Goal: Task Accomplishment & Management: Use online tool/utility

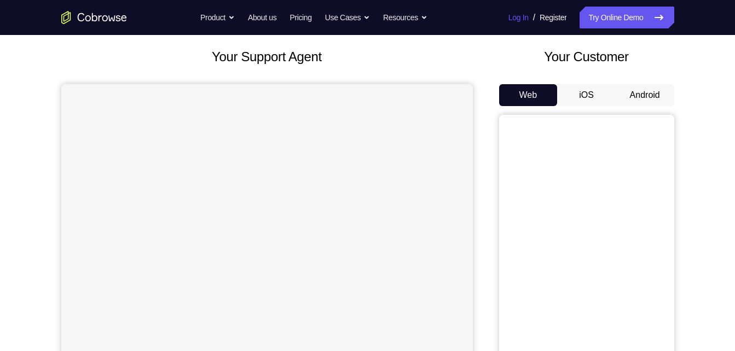
scroll to position [57, 0]
click at [632, 91] on button "Android" at bounding box center [644, 96] width 59 height 22
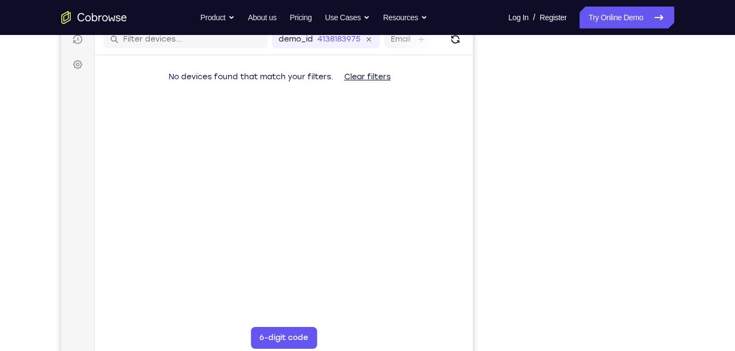
scroll to position [145, 0]
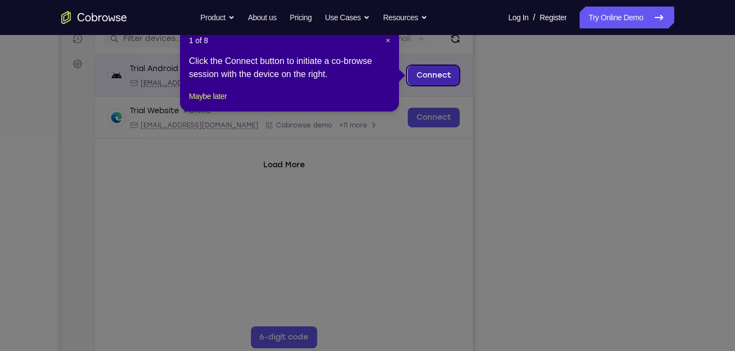
click at [429, 75] on link "Connect" at bounding box center [433, 76] width 52 height 20
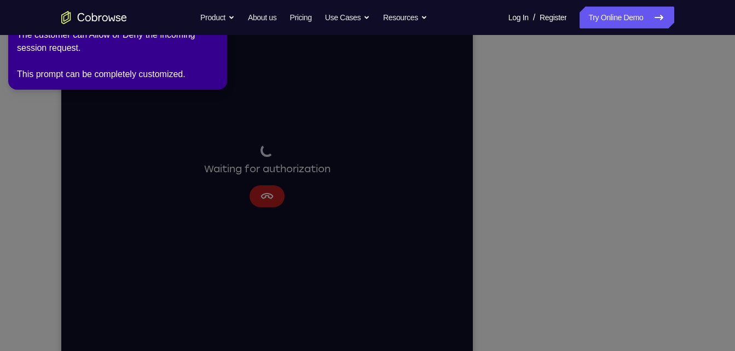
scroll to position [154, 0]
click at [625, 198] on icon at bounding box center [369, 174] width 747 height 356
drag, startPoint x: 625, startPoint y: 198, endPoint x: 629, endPoint y: 209, distance: 12.3
click at [629, 209] on icon at bounding box center [369, 174] width 747 height 356
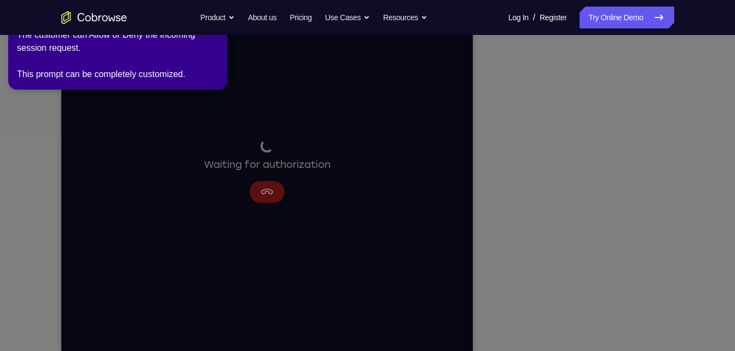
click at [629, 209] on icon at bounding box center [369, 174] width 747 height 356
click at [627, 327] on icon at bounding box center [369, 174] width 747 height 356
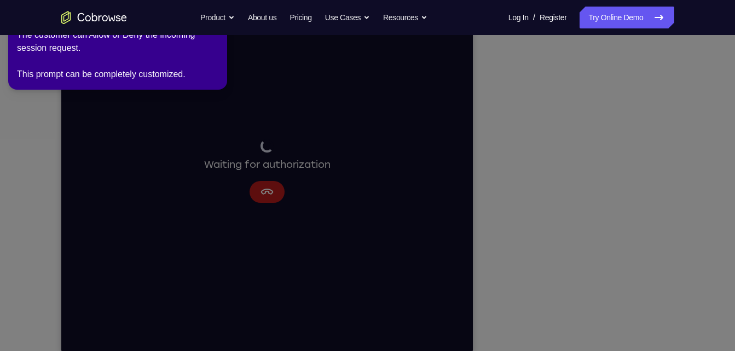
click at [624, 331] on icon at bounding box center [369, 174] width 747 height 356
click at [202, 46] on div "The customer can Allow or Deny the incoming session request. This prompt can be…" at bounding box center [117, 54] width 201 height 53
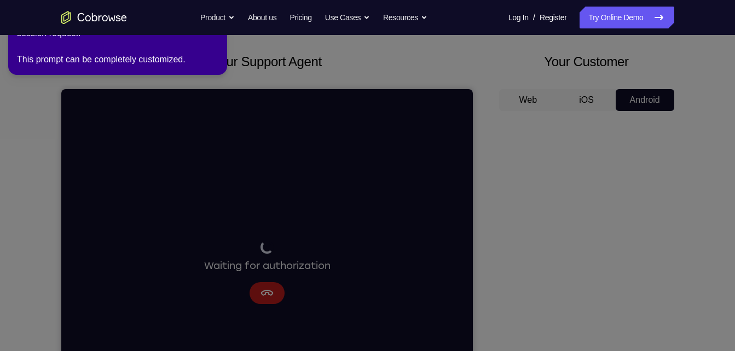
scroll to position [0, 0]
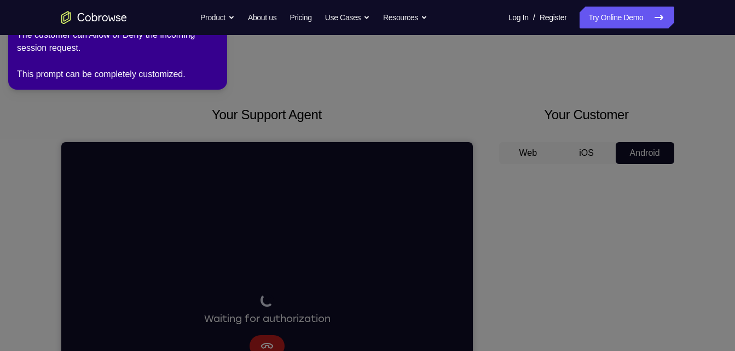
click at [214, 38] on div "The customer can Allow or Deny the incoming session request. This prompt can be…" at bounding box center [117, 54] width 201 height 53
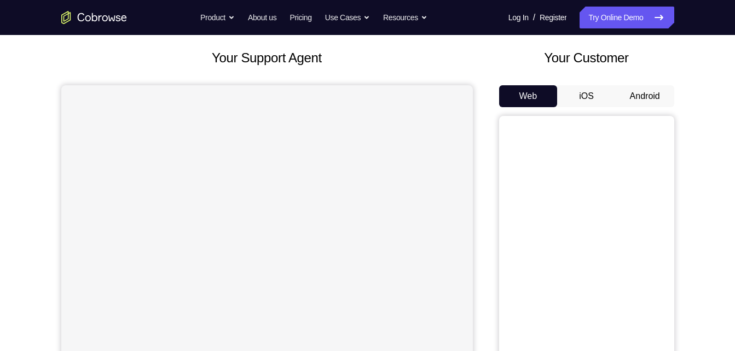
click at [654, 98] on button "Android" at bounding box center [644, 96] width 59 height 22
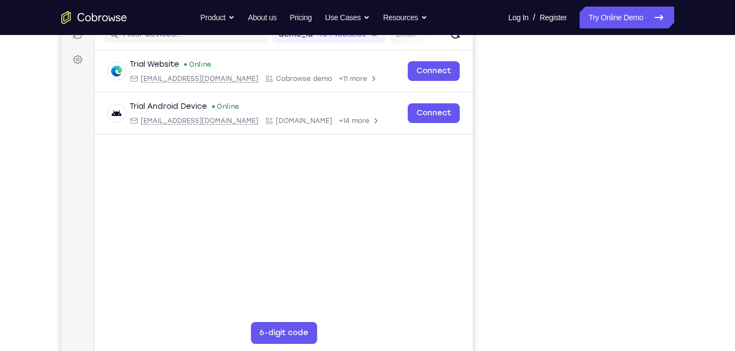
scroll to position [149, 0]
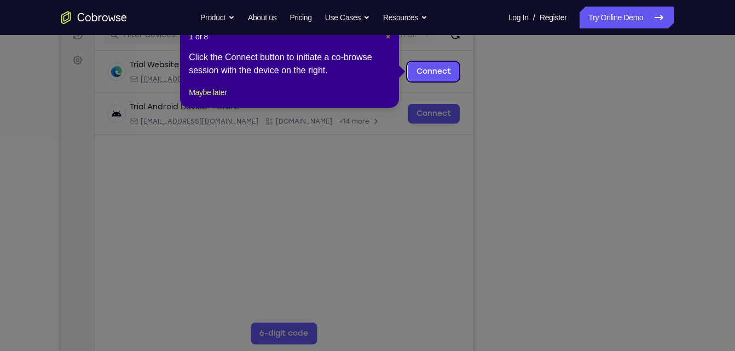
click at [388, 36] on span "×" at bounding box center [388, 36] width 4 height 9
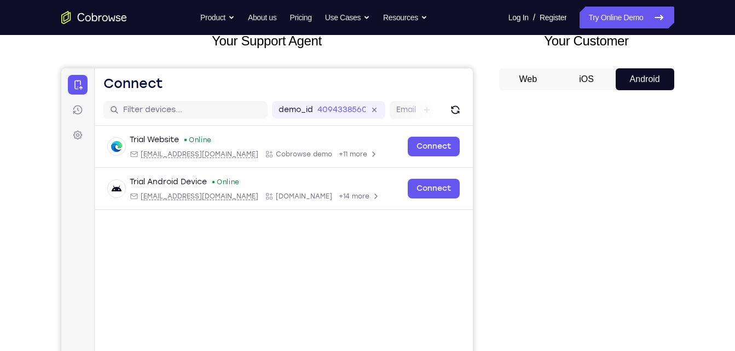
scroll to position [66, 0]
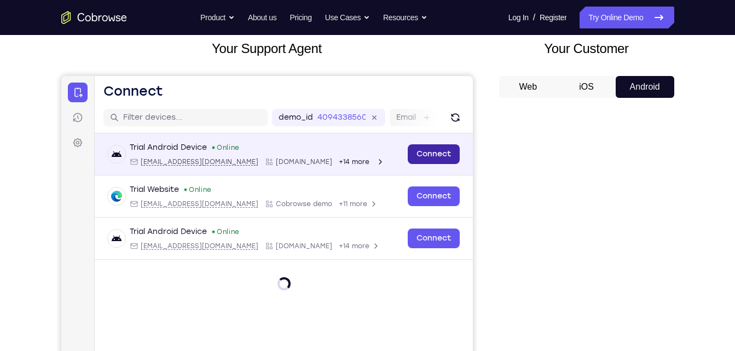
click at [444, 160] on link "Connect" at bounding box center [433, 154] width 52 height 20
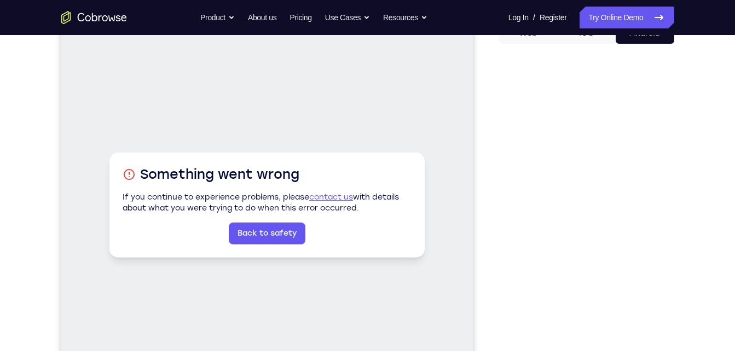
scroll to position [121, 0]
click at [267, 241] on link "Back to safety" at bounding box center [266, 233] width 77 height 22
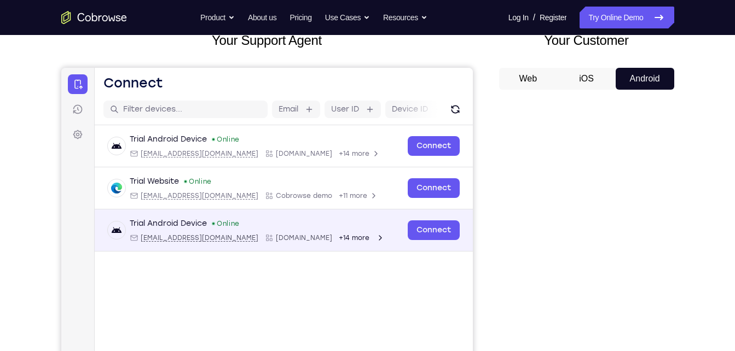
scroll to position [74, 0]
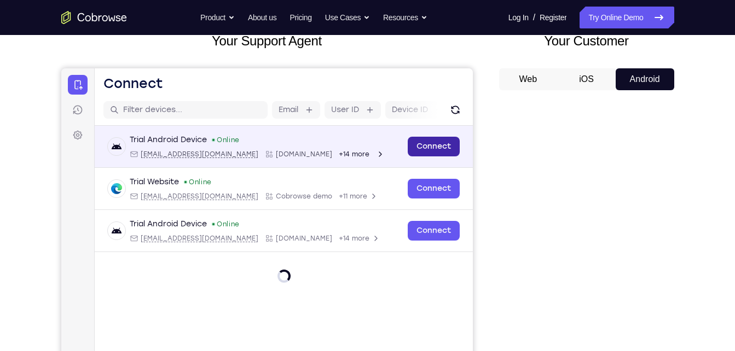
click at [437, 141] on link "Connect" at bounding box center [433, 147] width 52 height 20
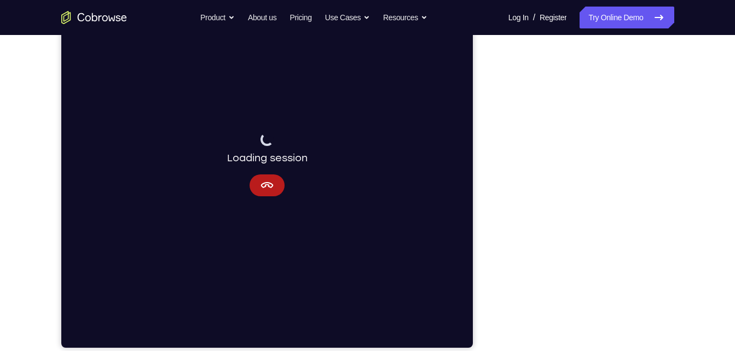
scroll to position [159, 0]
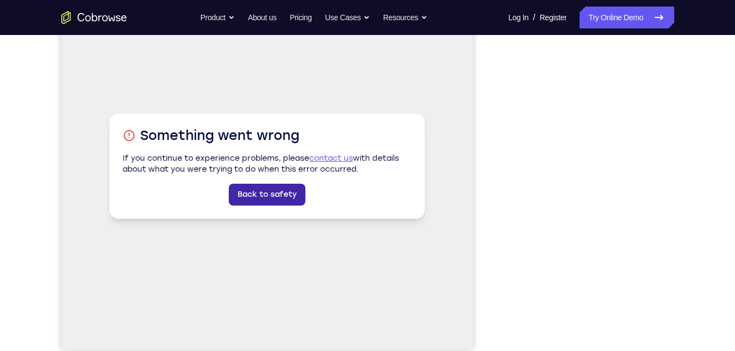
click at [276, 197] on link "Back to safety" at bounding box center [266, 195] width 77 height 22
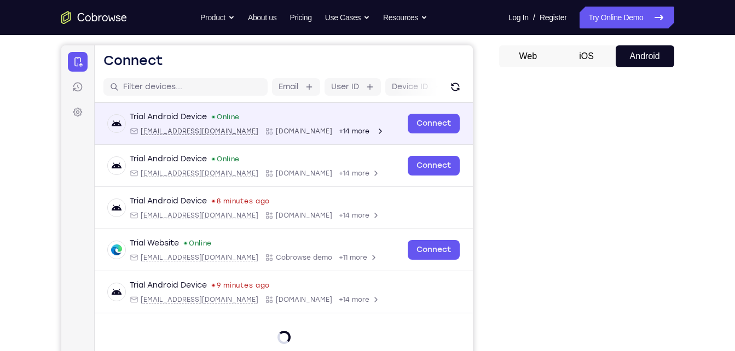
scroll to position [75, 0]
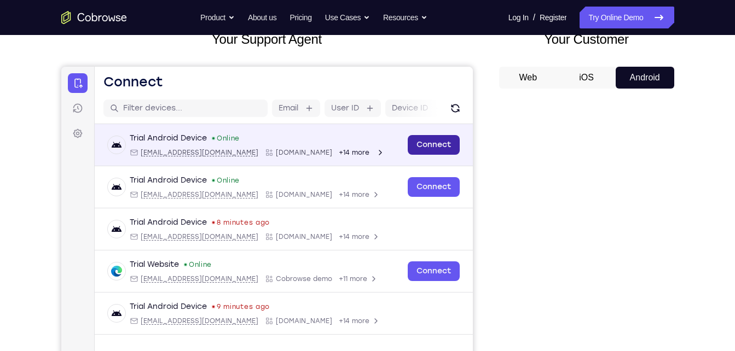
click at [429, 142] on link "Connect" at bounding box center [433, 145] width 52 height 20
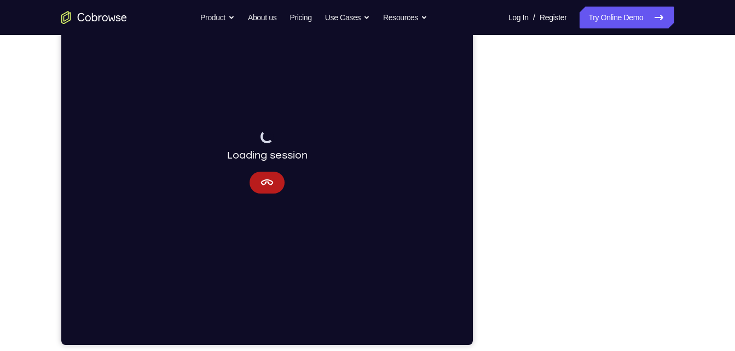
scroll to position [165, 0]
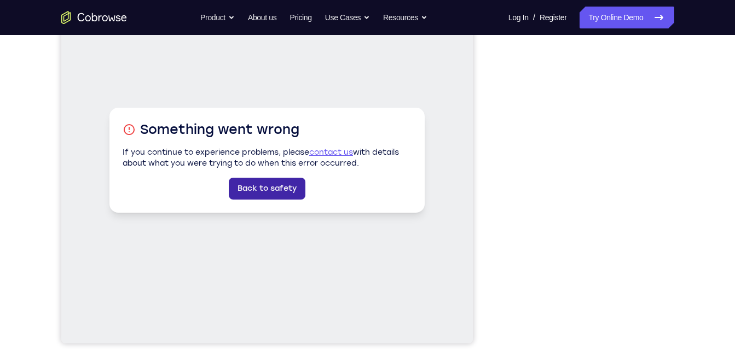
click at [293, 193] on link "Back to safety" at bounding box center [266, 189] width 77 height 22
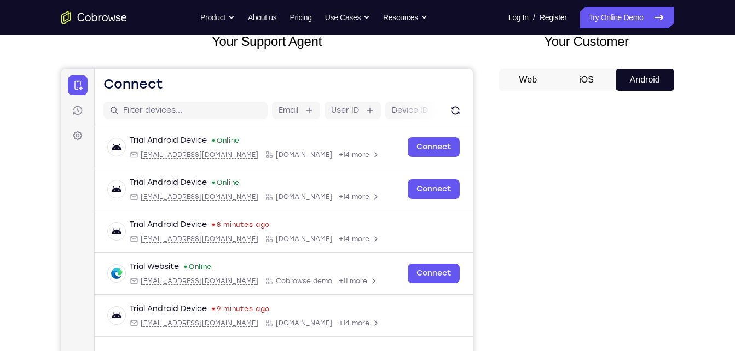
scroll to position [72, 0]
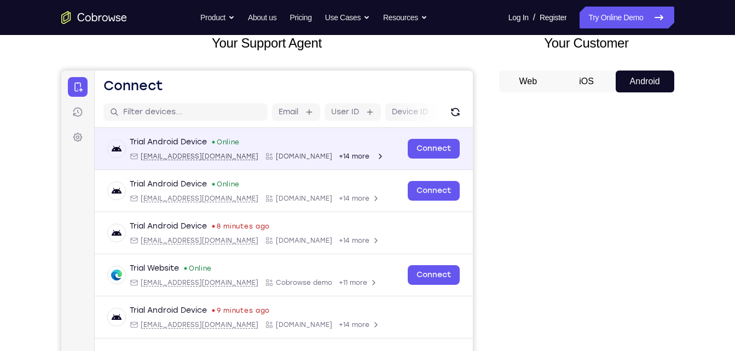
click at [338, 160] on span "+14 more" at bounding box center [353, 156] width 31 height 9
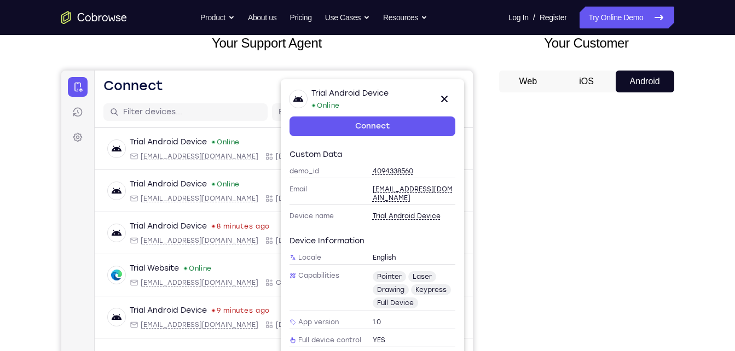
click at [387, 170] on span "4094338560" at bounding box center [392, 171] width 40 height 9
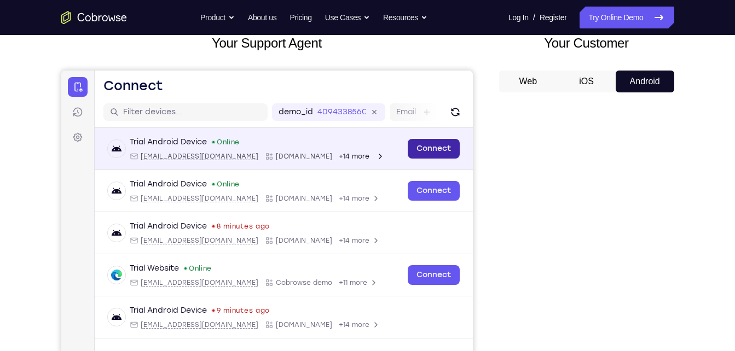
click at [435, 143] on link "Connect" at bounding box center [433, 149] width 52 height 20
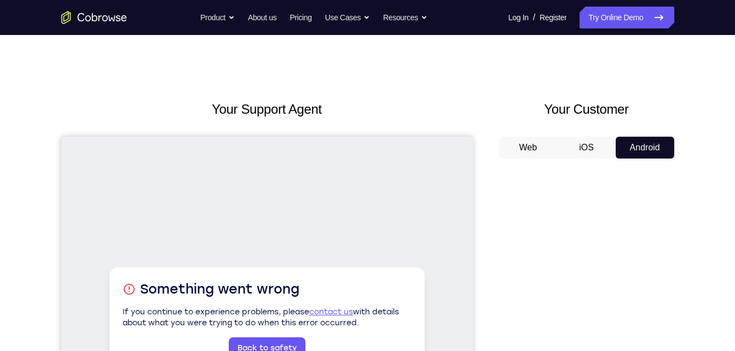
scroll to position [72, 0]
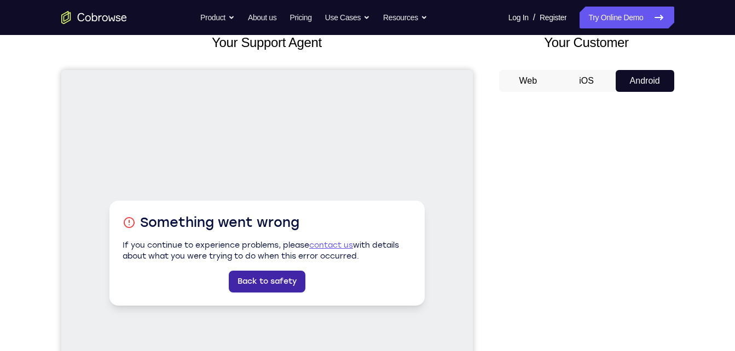
click at [241, 286] on link "Back to safety" at bounding box center [266, 282] width 77 height 22
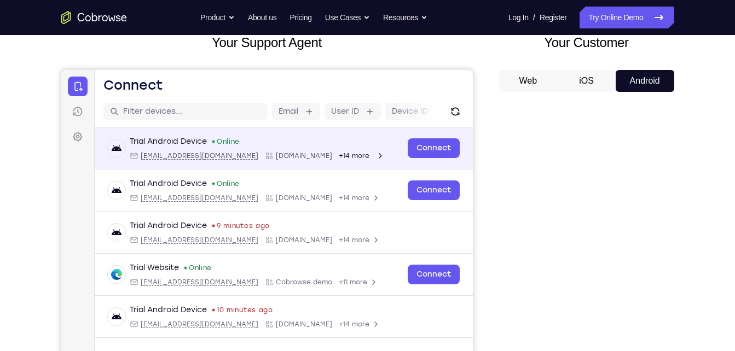
click at [183, 154] on span "[EMAIL_ADDRESS][DOMAIN_NAME]" at bounding box center [199, 156] width 118 height 9
type input "[EMAIL_ADDRESS][DOMAIN_NAME]"
click at [439, 145] on link "Connect" at bounding box center [433, 148] width 52 height 20
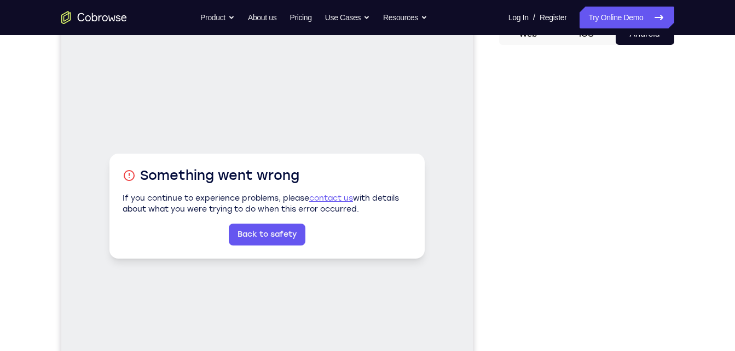
scroll to position [120, 0]
click at [335, 196] on link "contact us" at bounding box center [330, 197] width 44 height 9
click at [272, 229] on link "Back to safety" at bounding box center [266, 234] width 77 height 22
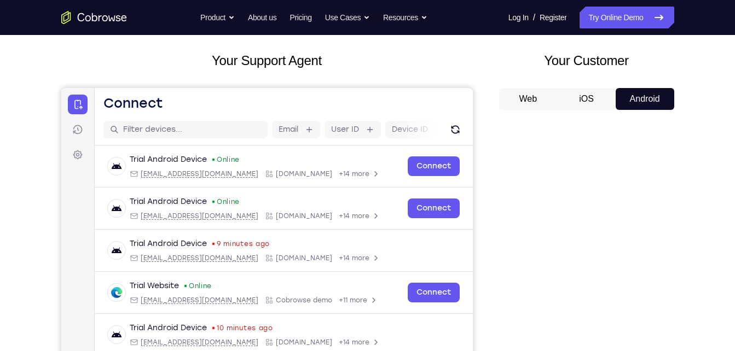
scroll to position [0, 0]
